Goal: Task Accomplishment & Management: Use online tool/utility

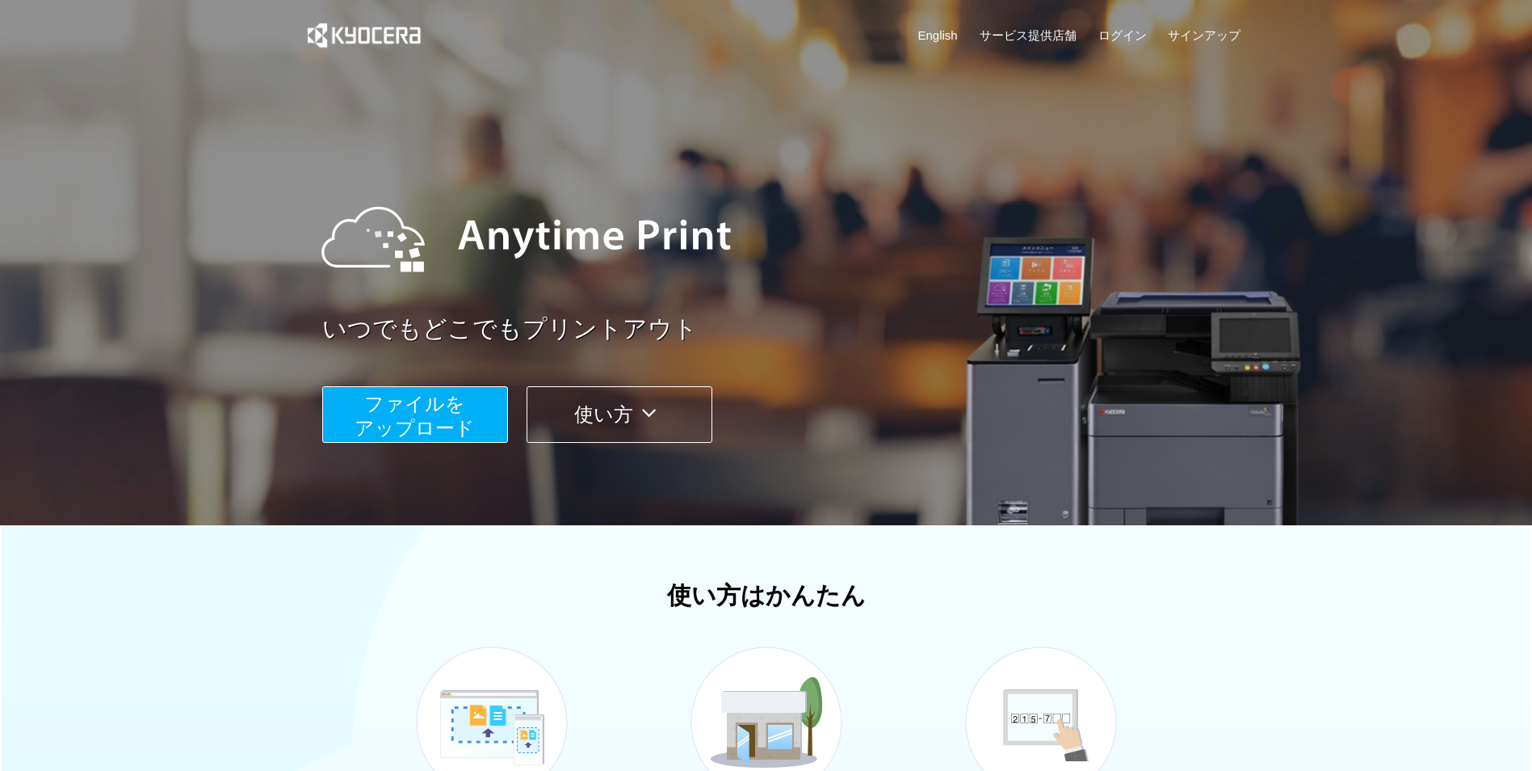
click at [432, 427] on span "ファイルを ​​アップロード" at bounding box center [415, 416] width 120 height 46
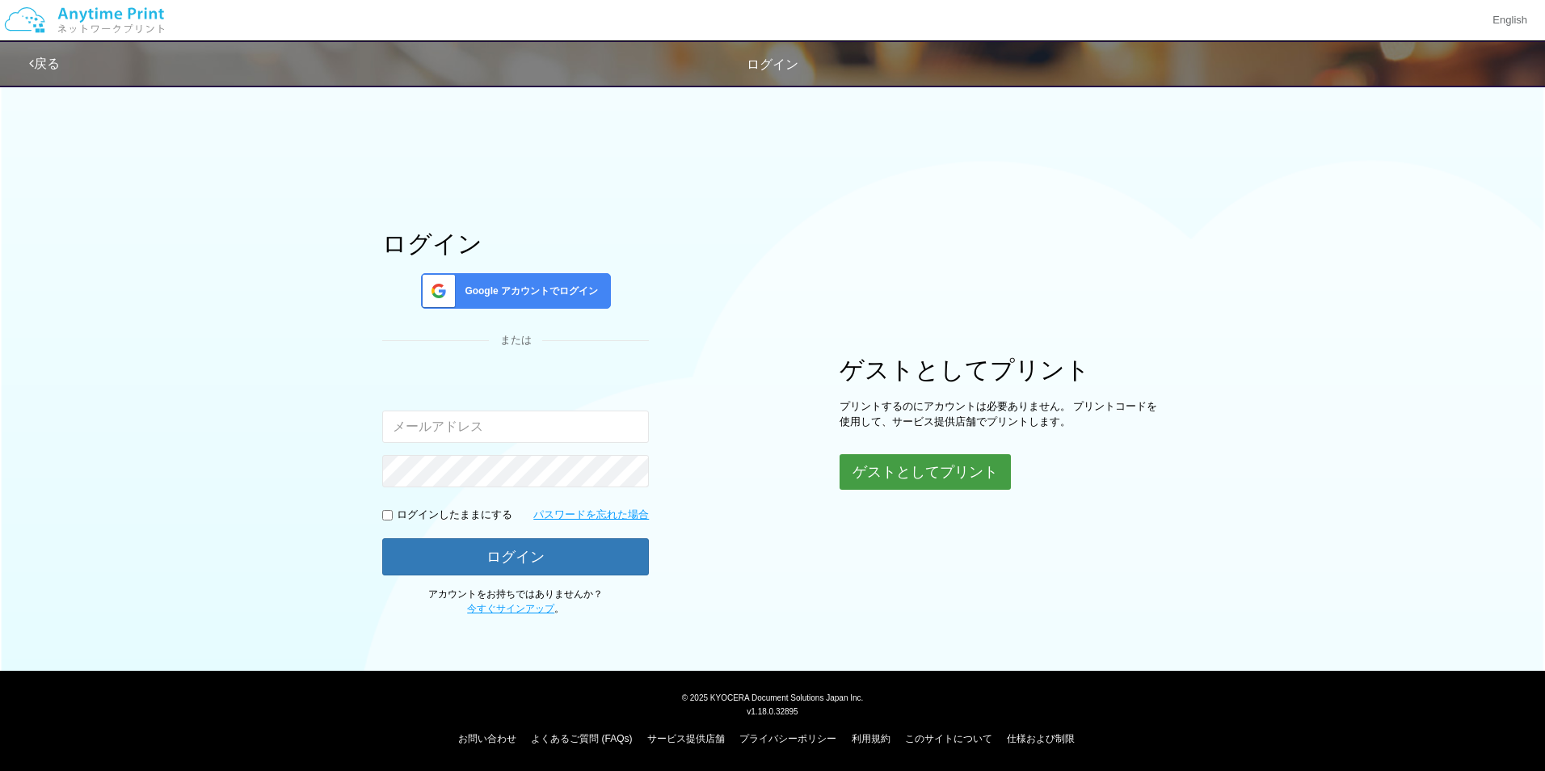
click at [924, 476] on button "ゲストとしてプリント" at bounding box center [924, 472] width 171 height 36
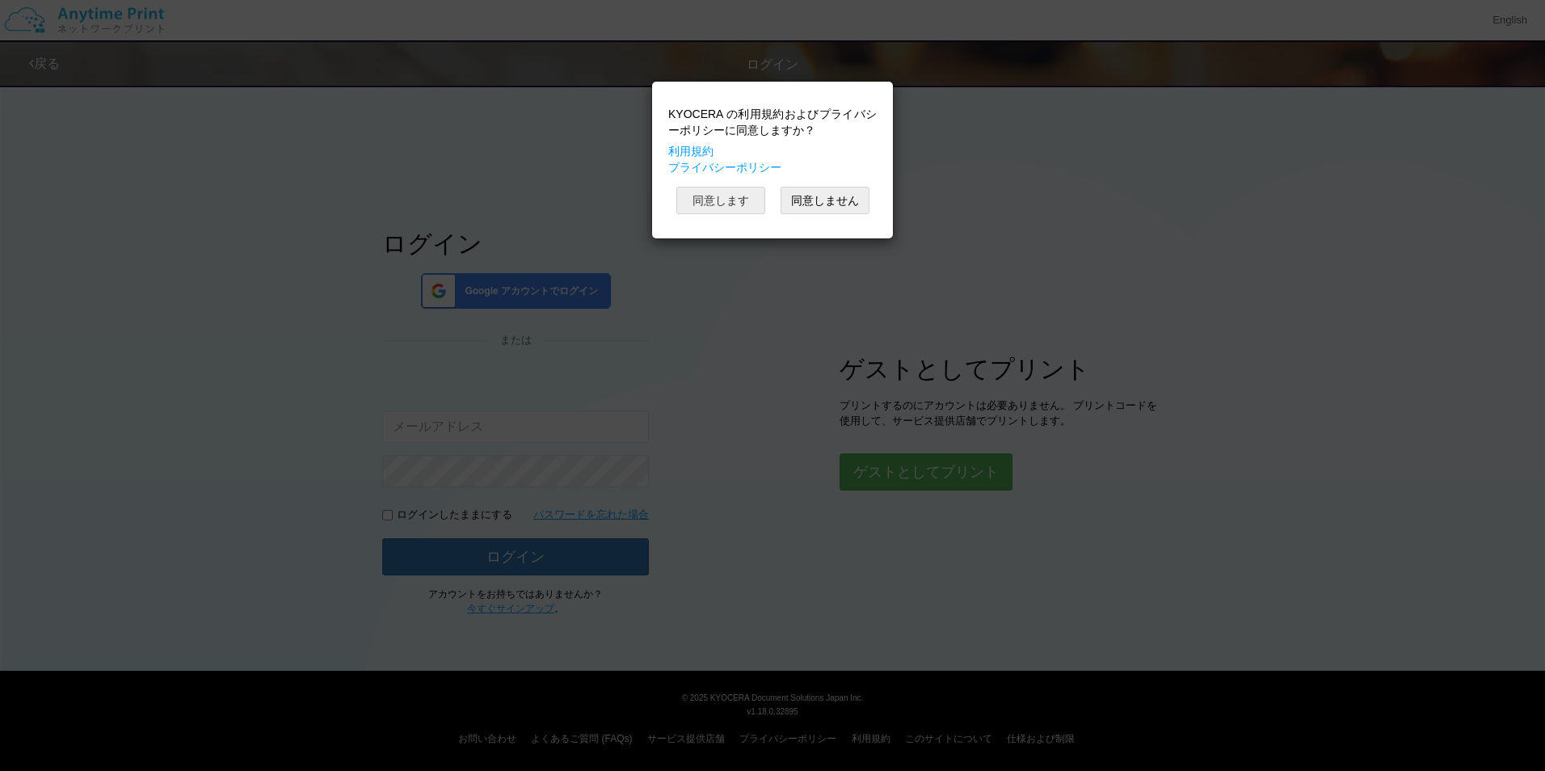
click at [732, 205] on button "同意します" at bounding box center [720, 200] width 89 height 27
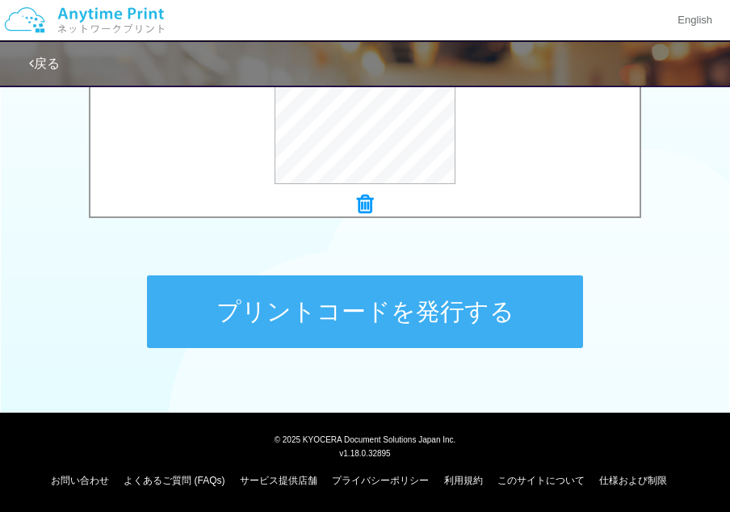
scroll to position [717, 0]
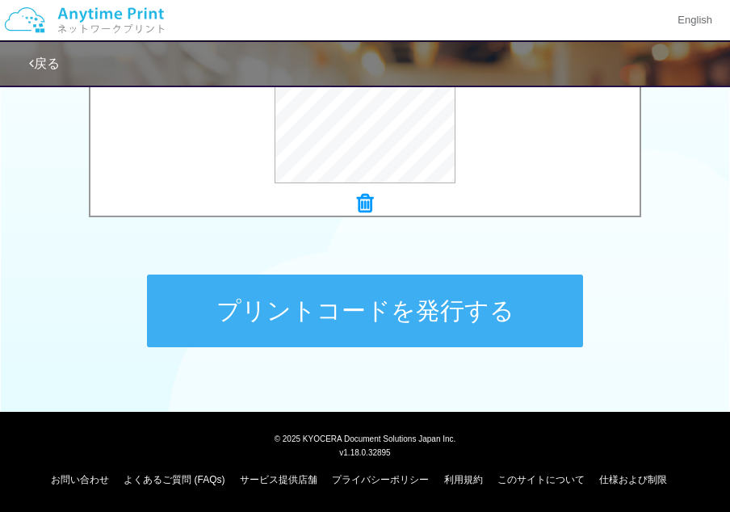
click at [398, 322] on button "プリントコードを発行する" at bounding box center [365, 311] width 436 height 73
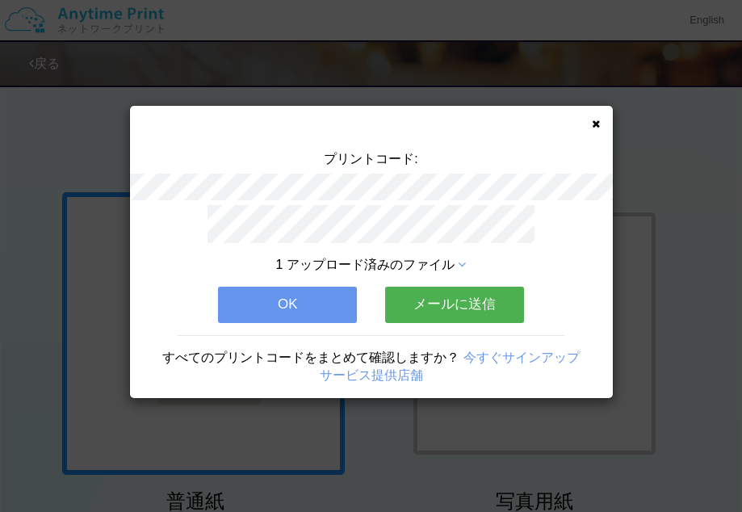
click at [314, 305] on button "OK" at bounding box center [287, 305] width 139 height 36
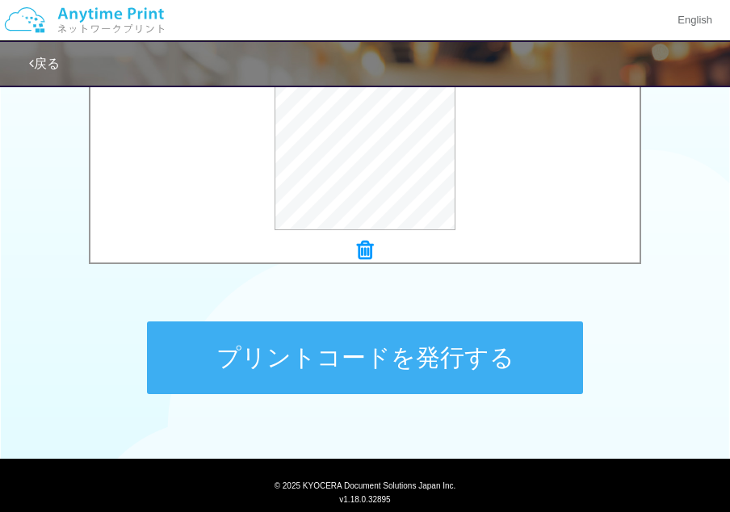
scroll to position [717, 0]
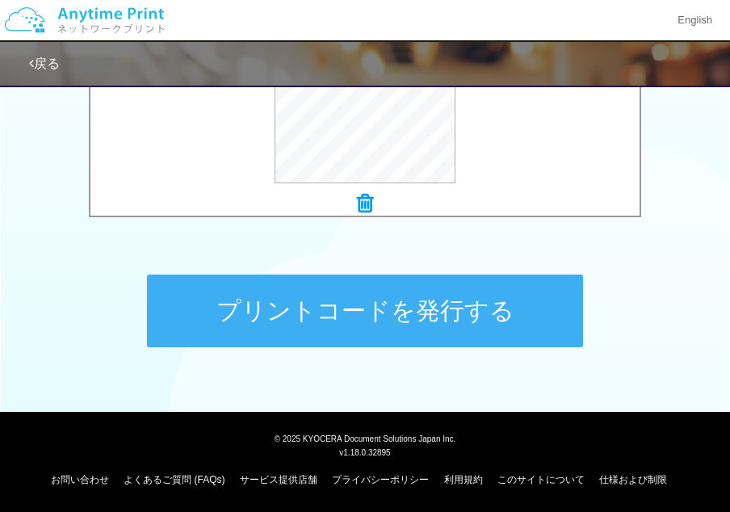
click at [378, 325] on button "プリントコードを発行する" at bounding box center [365, 311] width 436 height 73
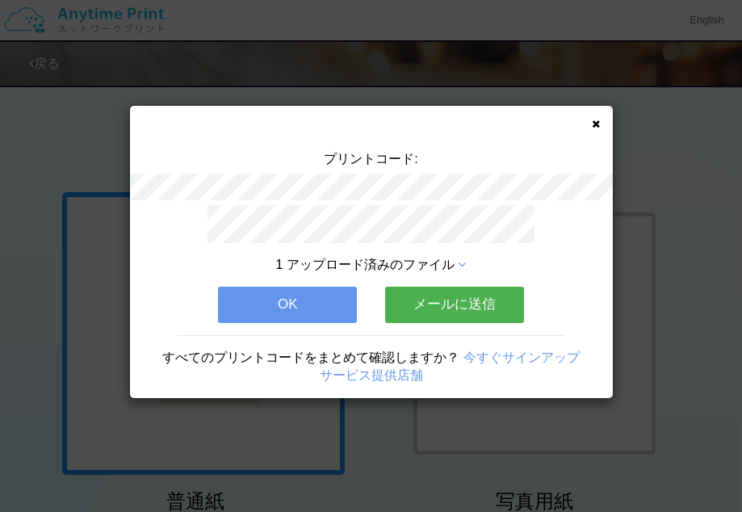
click at [331, 311] on button "OK" at bounding box center [287, 305] width 139 height 36
